Goal: Transaction & Acquisition: Purchase product/service

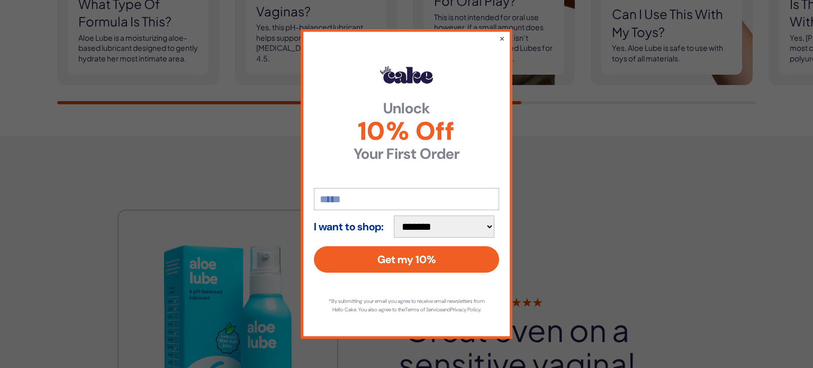
scroll to position [1205, 0]
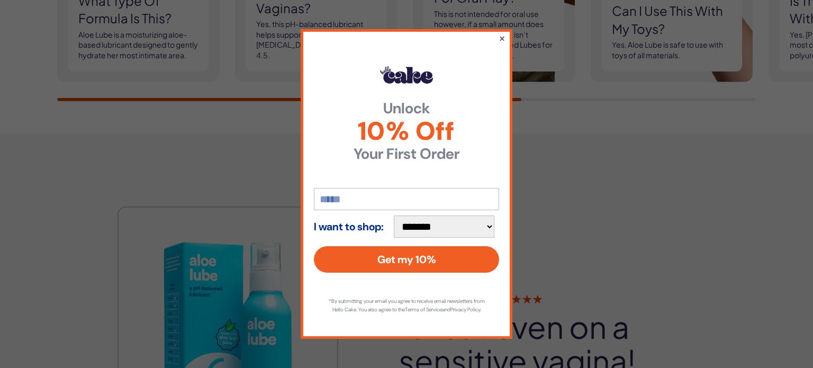
click at [502, 33] on button "×" at bounding box center [502, 38] width 7 height 13
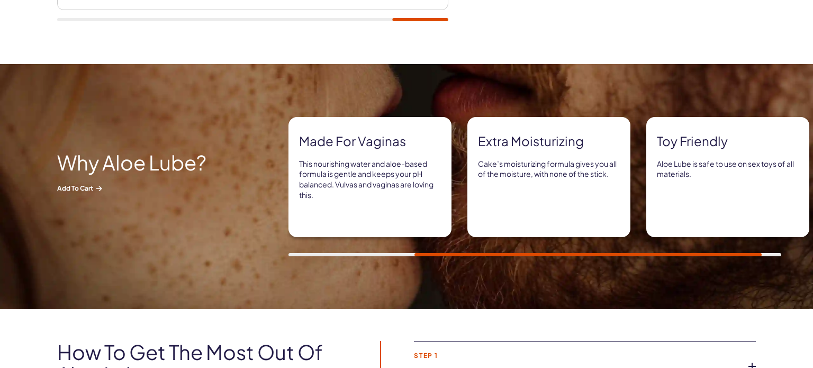
scroll to position [0, 0]
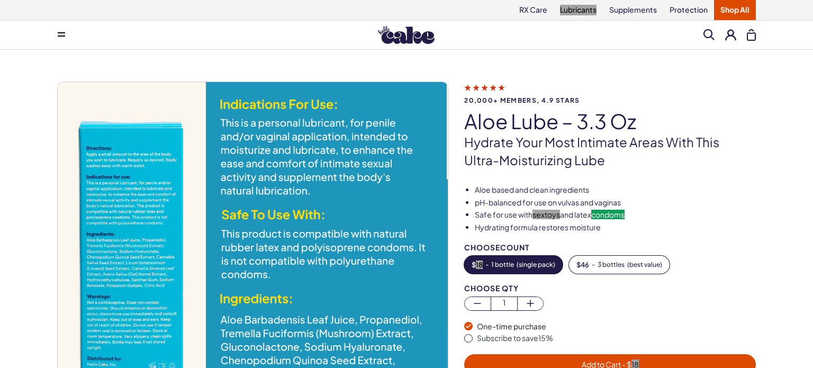
click at [768, 210] on div "Aloe based and clean ingredients pH-balanced for use on vulvas and vaginas Safe…" at bounding box center [618, 287] width 308 height 205
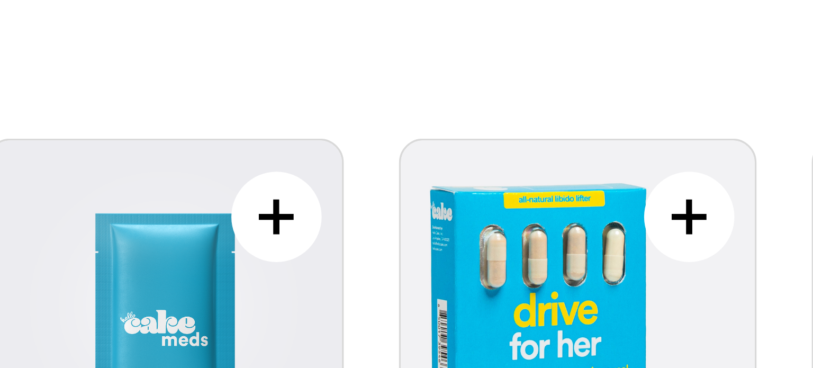
scroll to position [3774, 0]
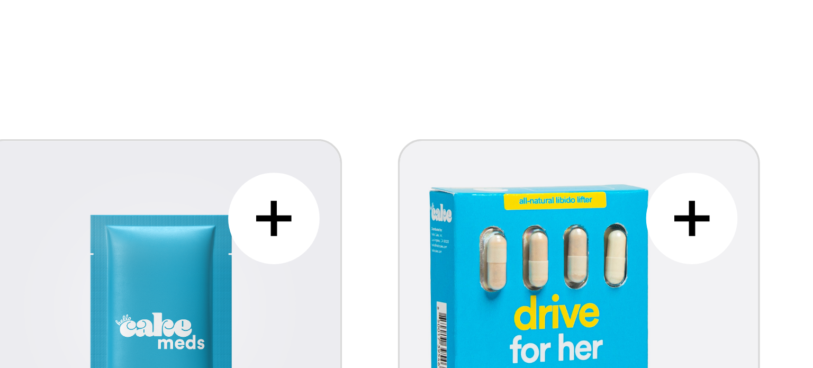
click at [478, 128] on img at bounding box center [465, 163] width 102 height 104
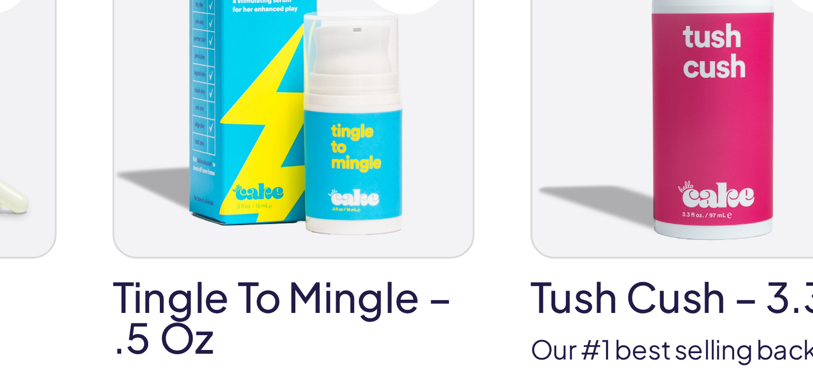
scroll to position [3846, 0]
